Goal: Use online tool/utility: Utilize a website feature to perform a specific function

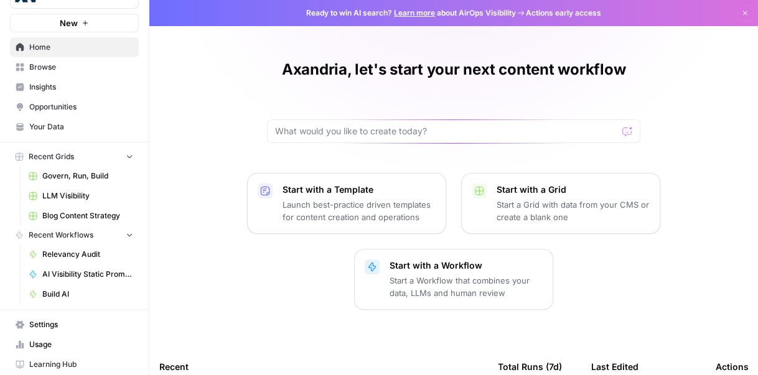
scroll to position [48, 0]
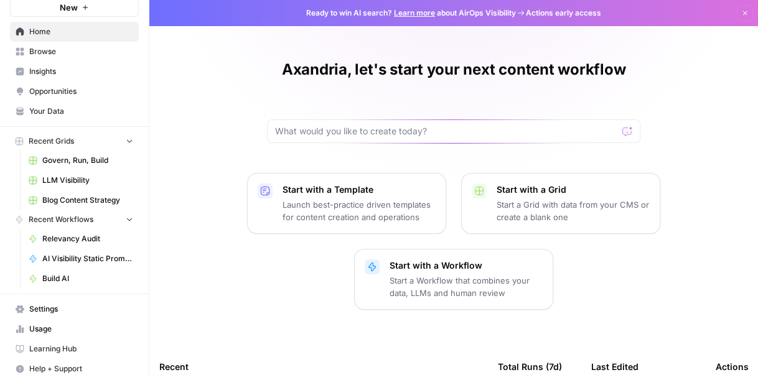
click at [71, 257] on span "AI Visibility Static Prompts" at bounding box center [87, 258] width 91 height 11
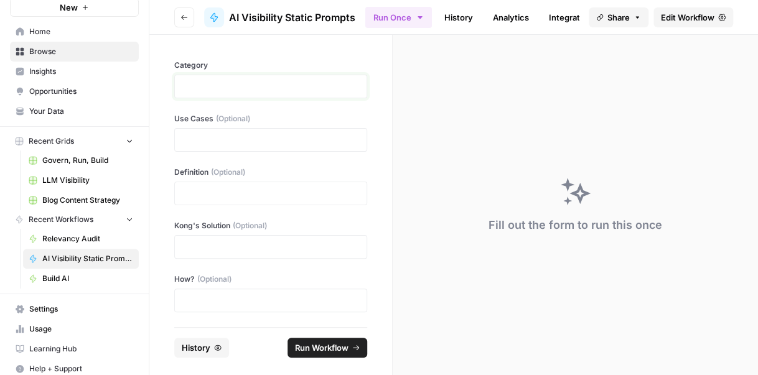
click at [199, 90] on p at bounding box center [270, 86] width 177 height 12
click at [252, 140] on p at bounding box center [270, 140] width 177 height 12
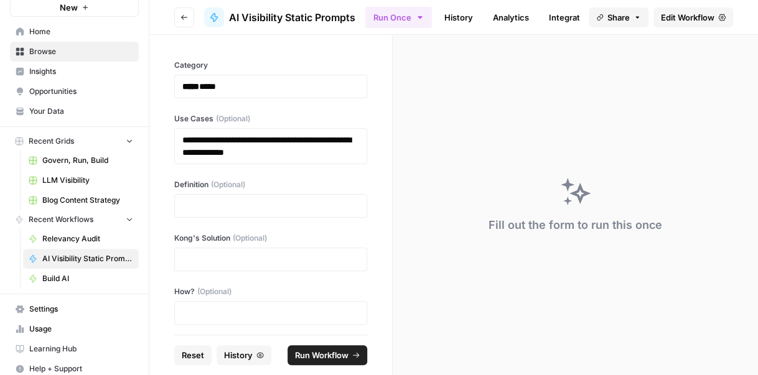
click at [208, 196] on div at bounding box center [270, 206] width 193 height 24
click at [207, 205] on p at bounding box center [270, 206] width 177 height 12
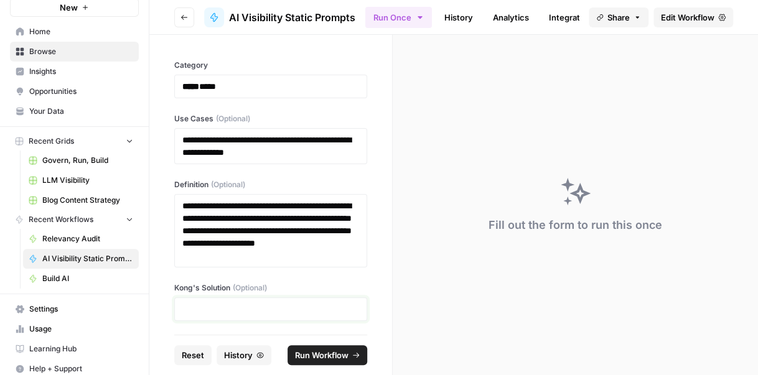
click at [265, 307] on p at bounding box center [270, 309] width 177 height 12
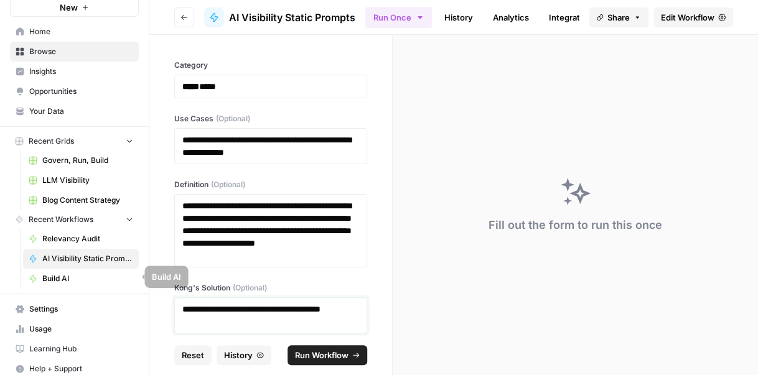
scroll to position [65, 0]
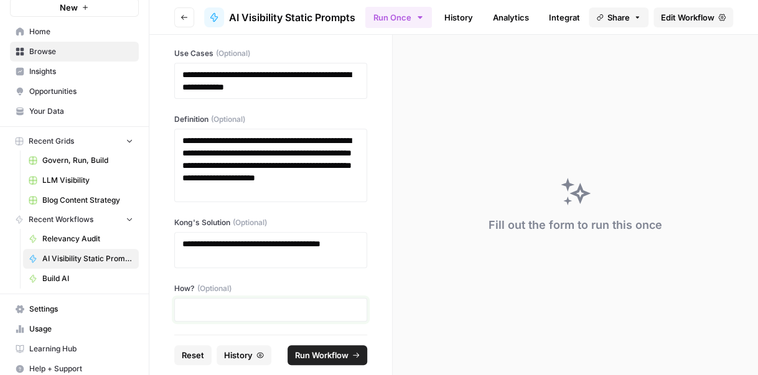
click at [237, 304] on p at bounding box center [270, 310] width 177 height 12
click at [226, 306] on p at bounding box center [270, 310] width 177 height 12
click at [335, 358] on span "Run Workflow" at bounding box center [322, 355] width 54 height 12
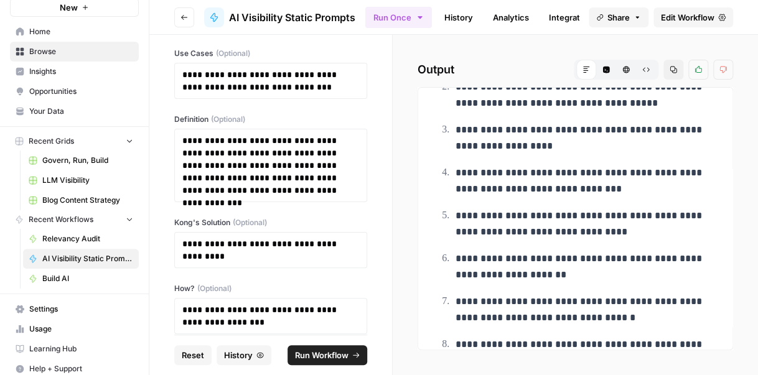
scroll to position [200, 0]
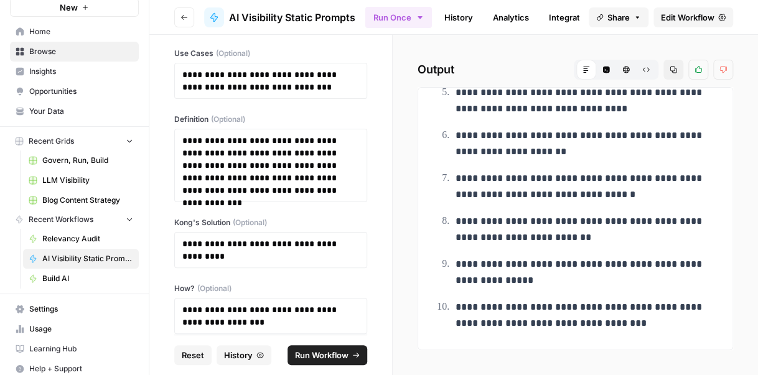
drag, startPoint x: 452, startPoint y: 118, endPoint x: 591, endPoint y: 375, distance: 292.3
click at [591, 375] on div "**********" at bounding box center [576, 205] width 366 height 341
copy ol "**********"
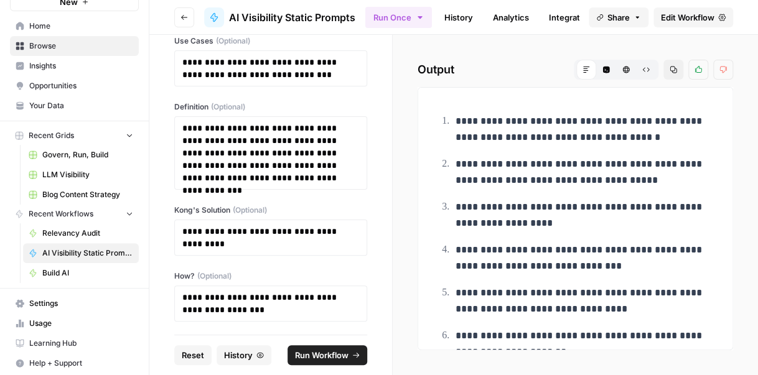
scroll to position [0, 0]
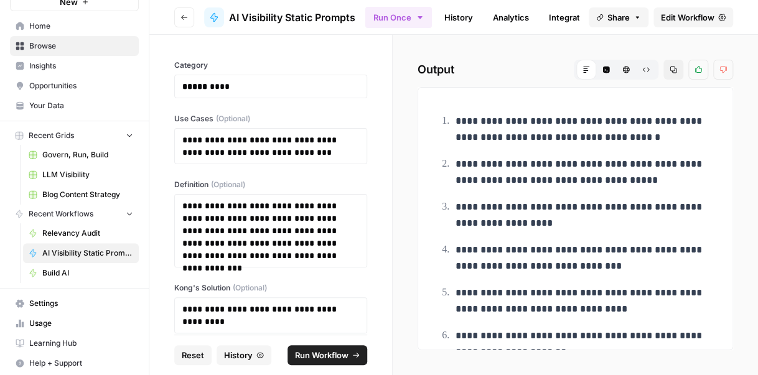
click at [186, 16] on icon "button" at bounding box center [184, 17] width 7 height 7
